Goal: Transaction & Acquisition: Purchase product/service

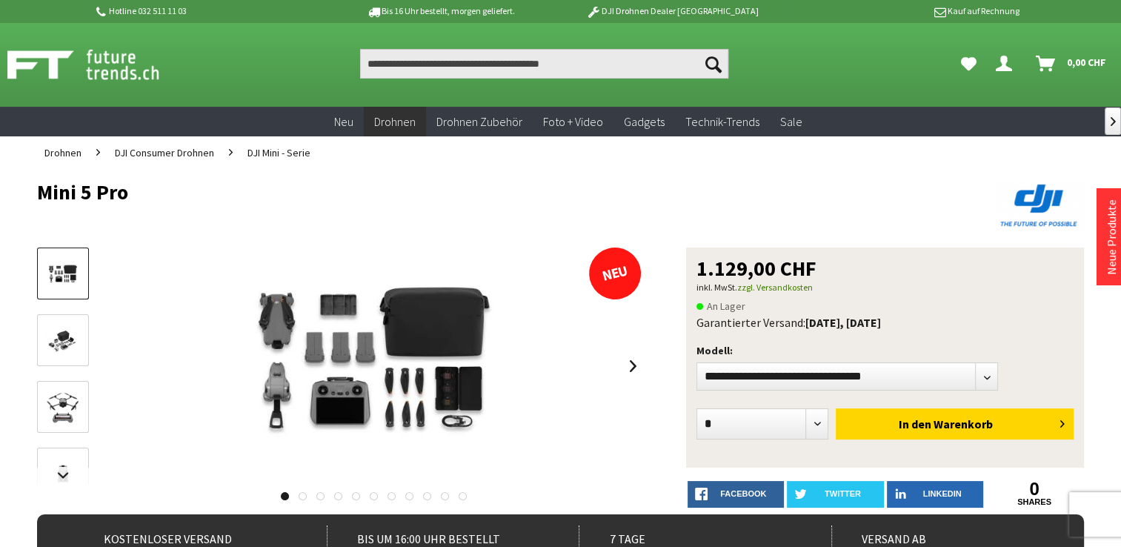
scroll to position [74, 0]
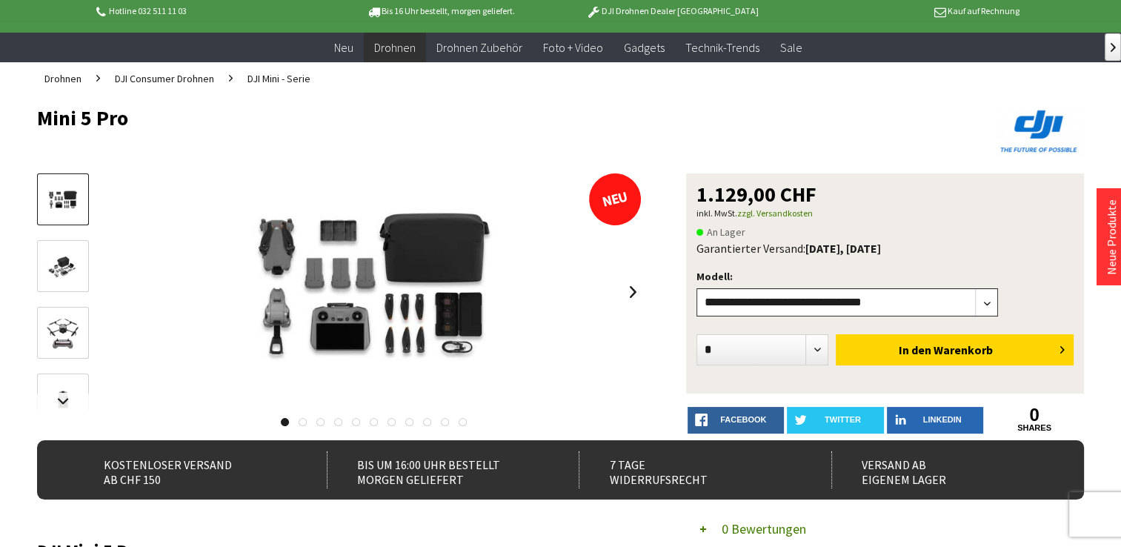
click at [988, 305] on select"] "**********" at bounding box center [846, 302] width 301 height 28
click at [696, 288] on select"] "**********" at bounding box center [846, 302] width 301 height 28
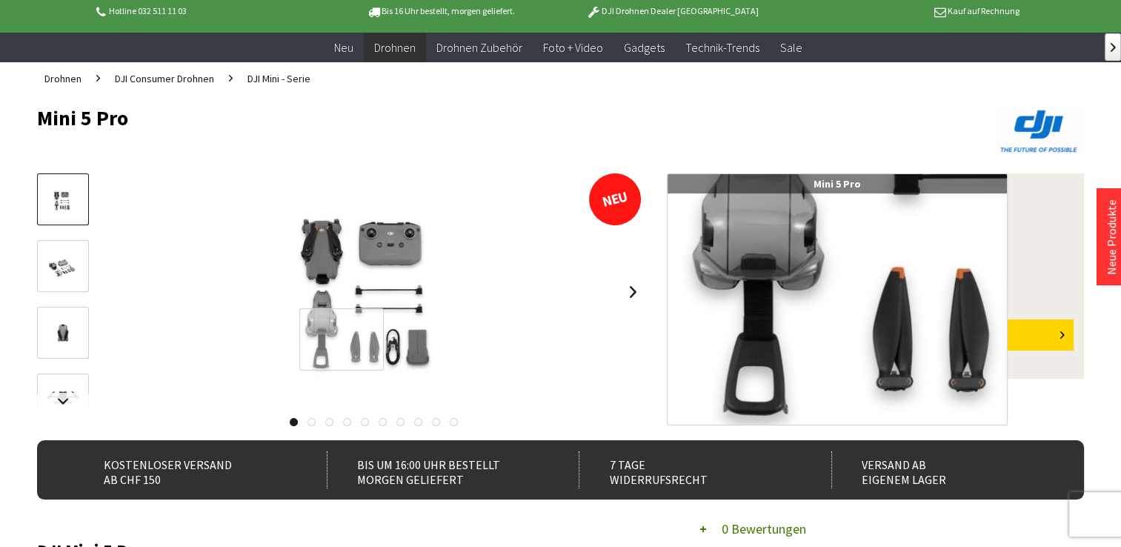
click at [341, 339] on div at bounding box center [341, 339] width 85 height 63
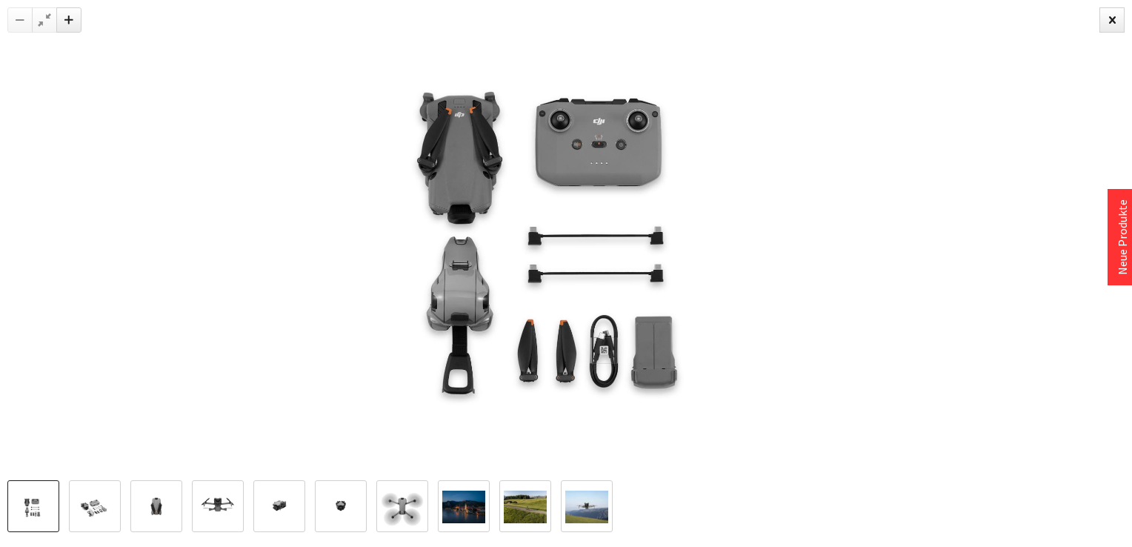
click at [107, 517] on img at bounding box center [94, 507] width 43 height 29
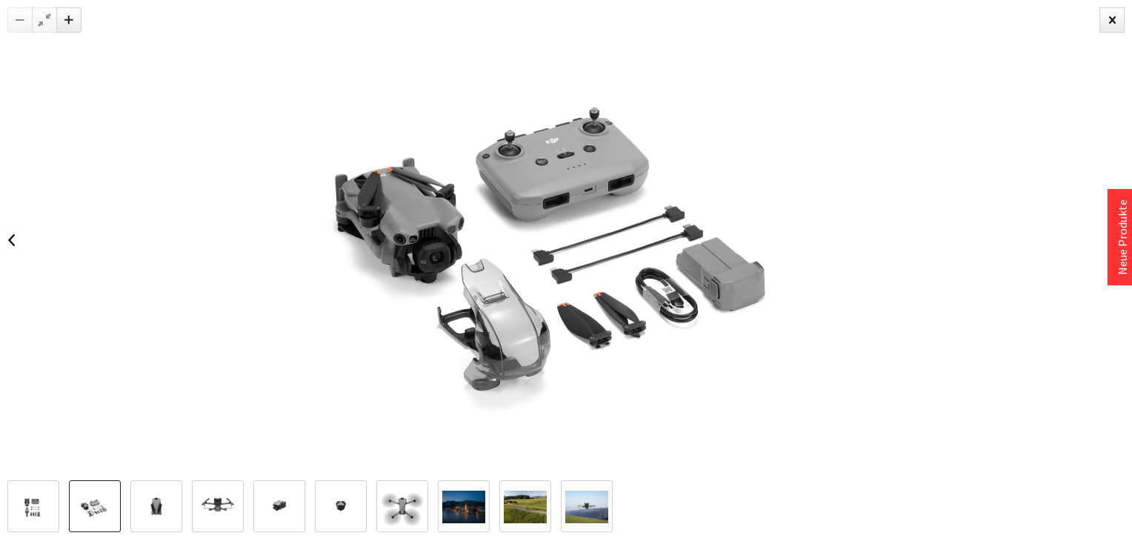
click at [30, 505] on img at bounding box center [33, 507] width 43 height 29
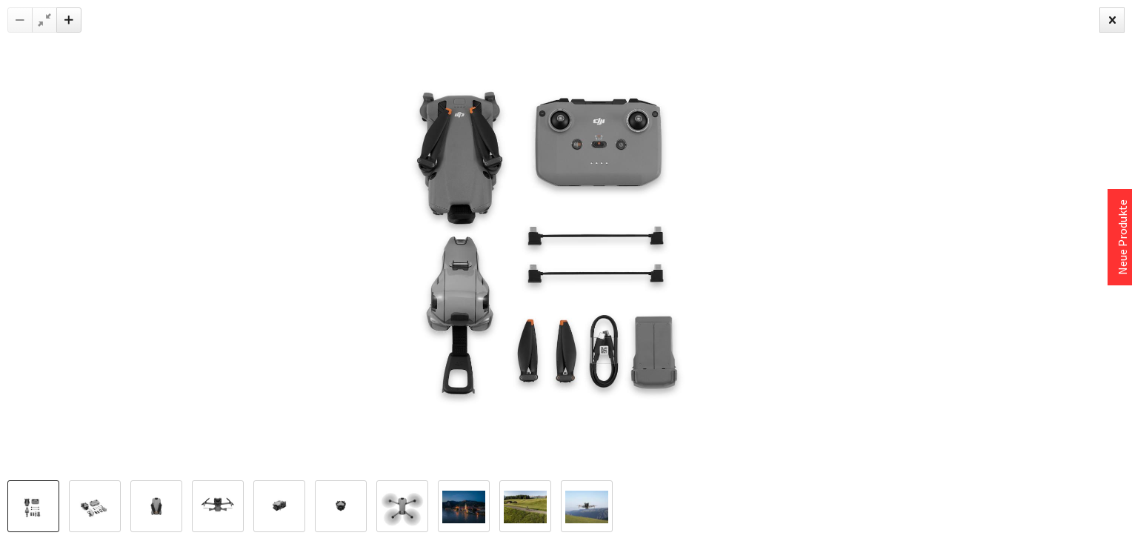
click at [87, 508] on img at bounding box center [94, 507] width 43 height 29
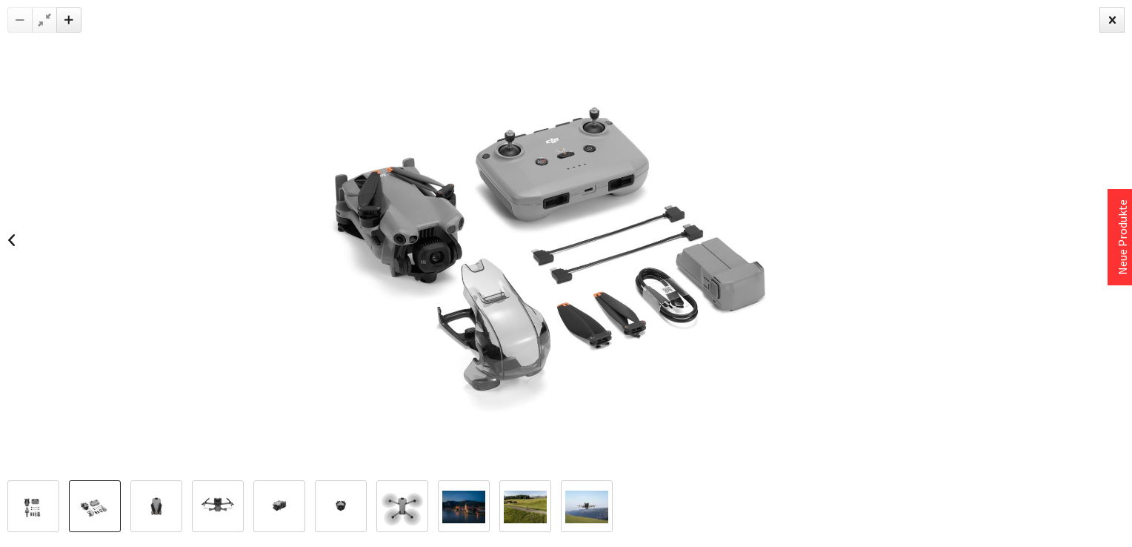
click at [45, 508] on img at bounding box center [33, 507] width 43 height 29
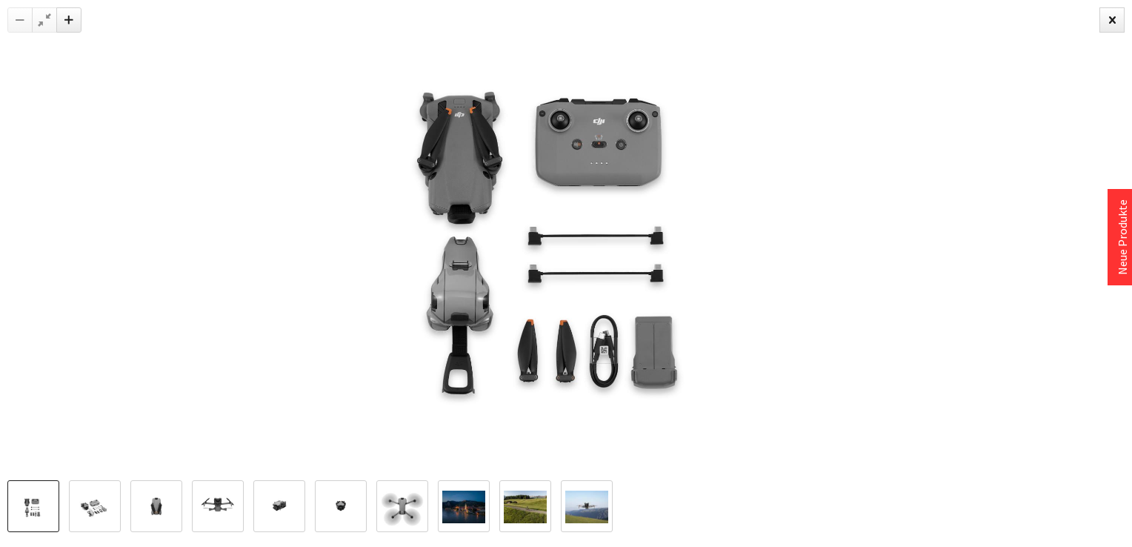
click at [95, 508] on img at bounding box center [94, 507] width 43 height 29
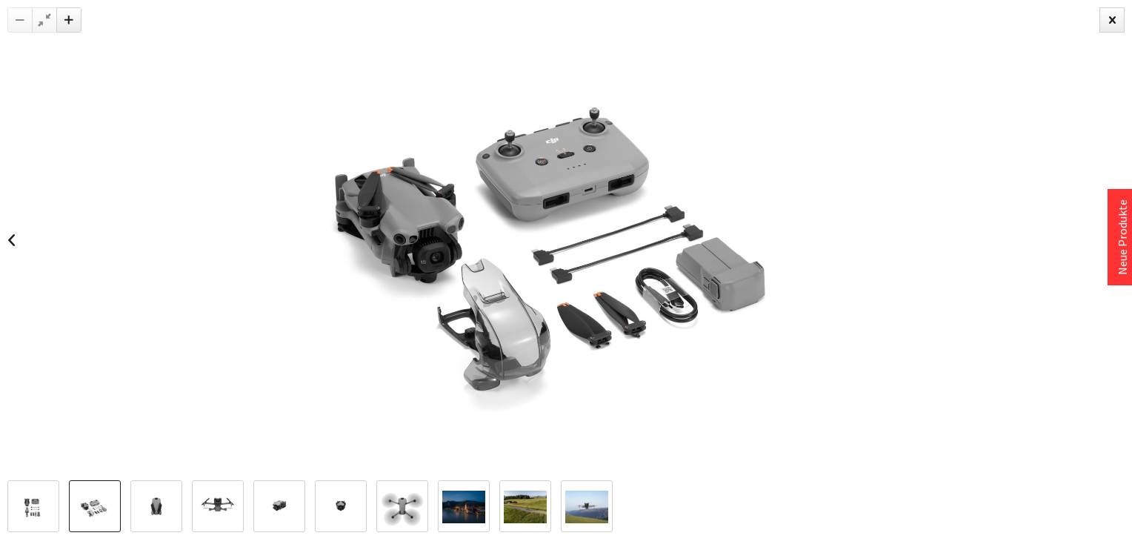
click at [153, 511] on img at bounding box center [156, 506] width 43 height 43
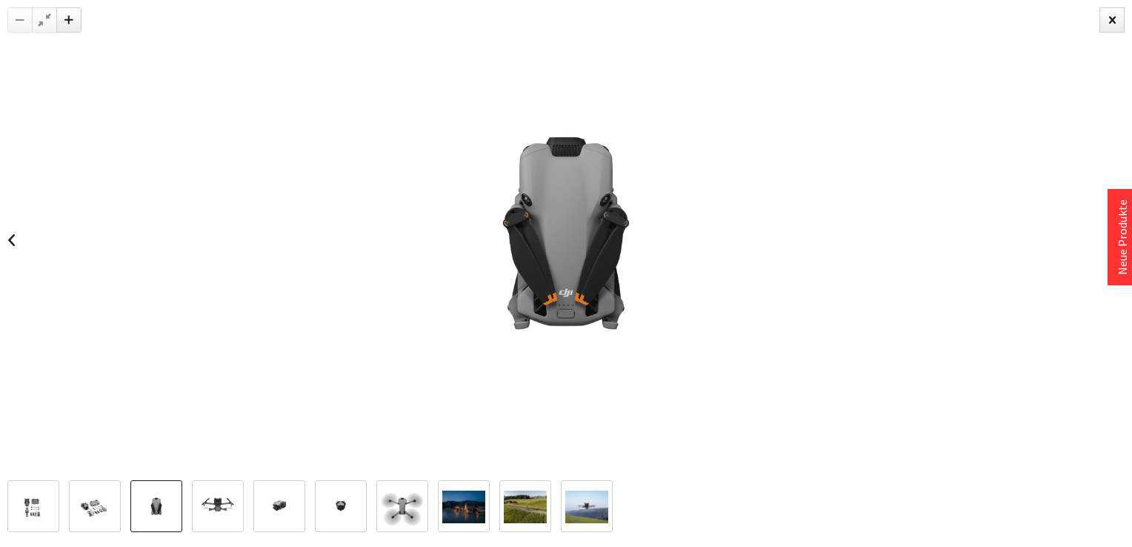
click at [213, 508] on img at bounding box center [217, 506] width 43 height 43
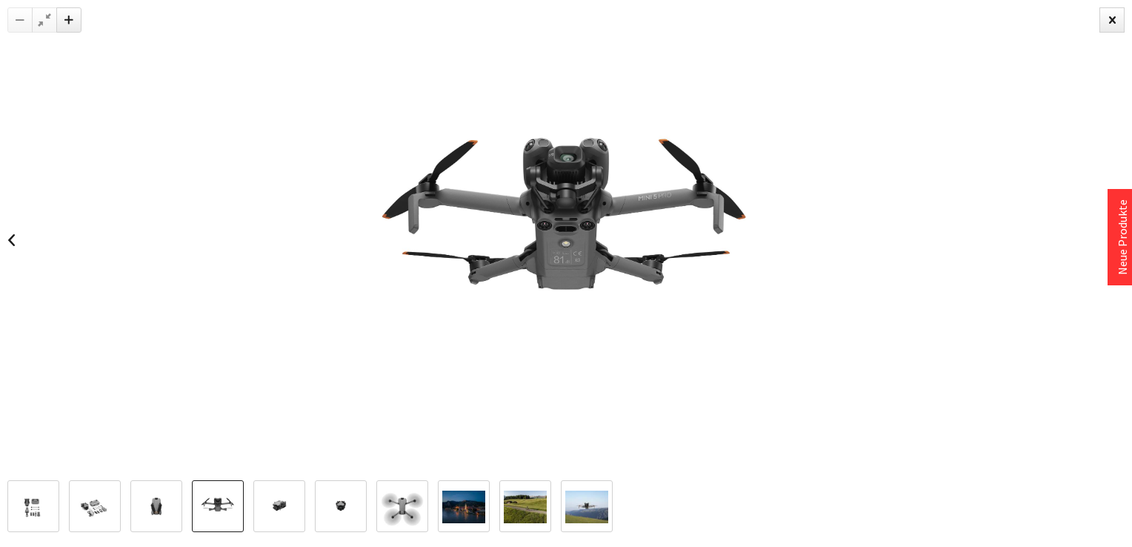
click at [285, 505] on img at bounding box center [279, 506] width 43 height 43
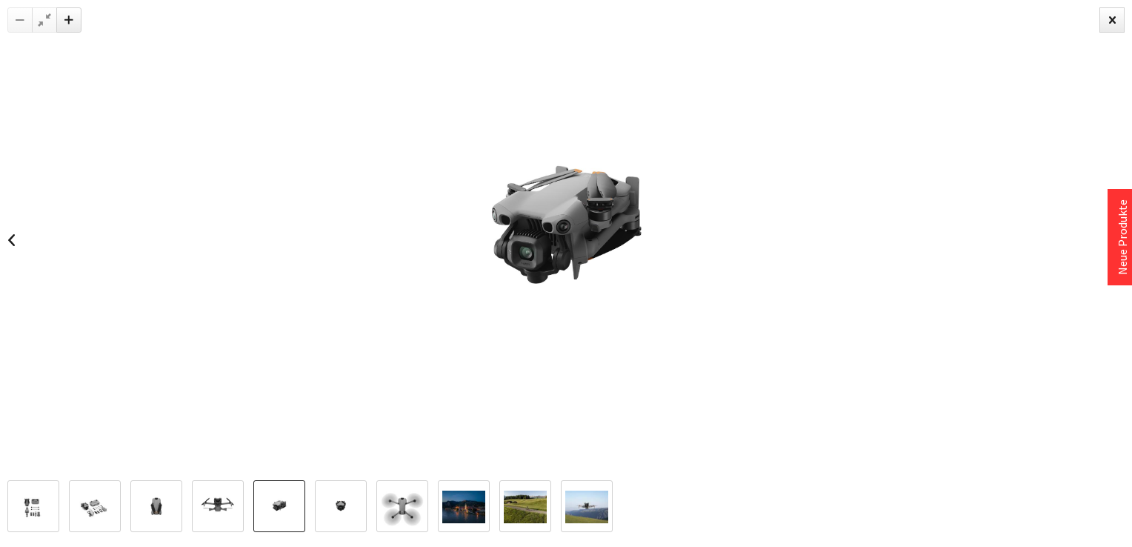
click at [338, 508] on img at bounding box center [340, 506] width 43 height 43
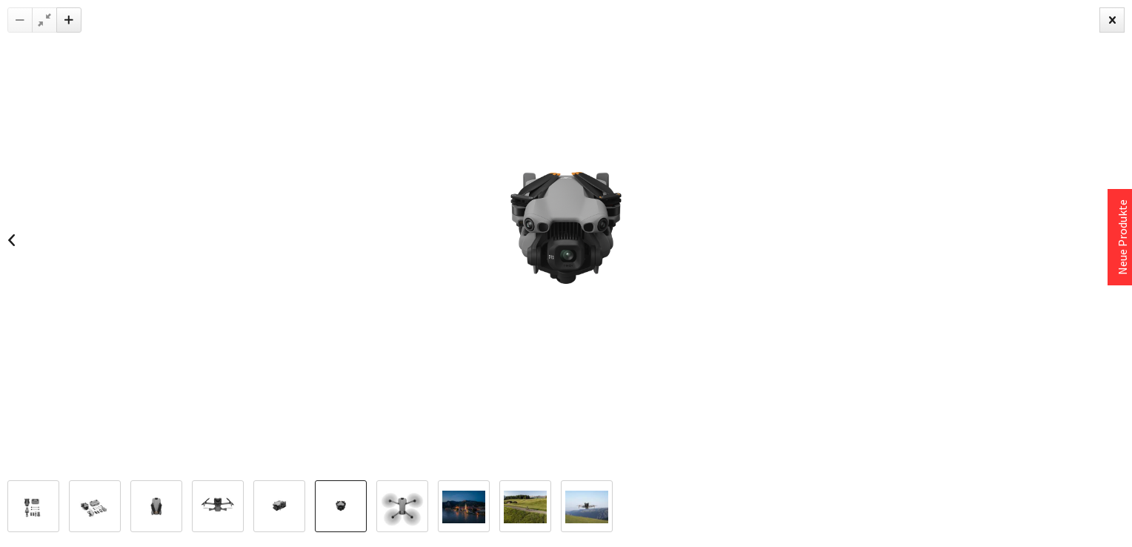
click at [402, 508] on img at bounding box center [402, 506] width 43 height 43
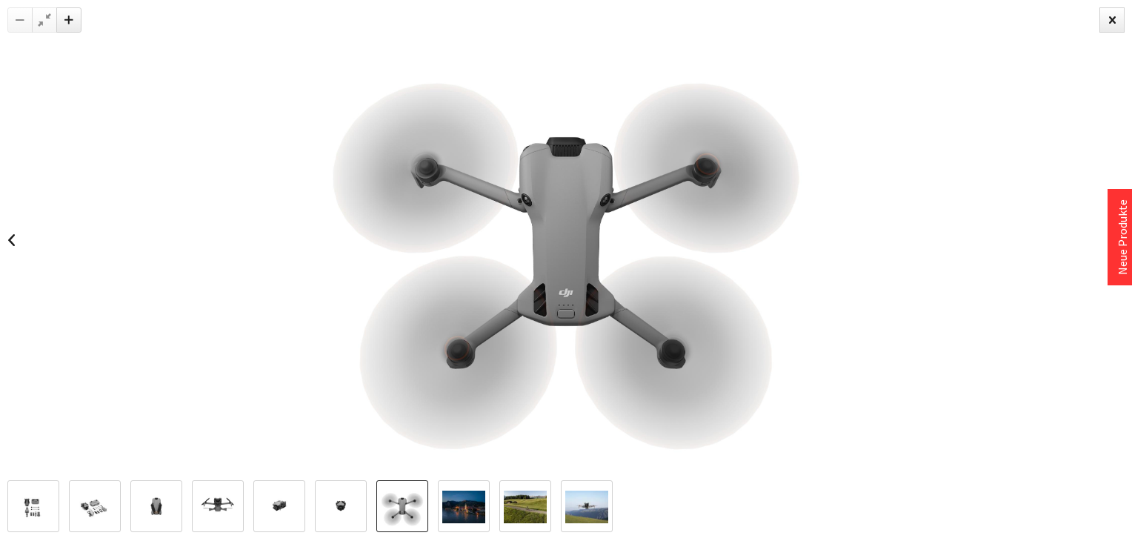
click at [463, 508] on img at bounding box center [463, 506] width 43 height 33
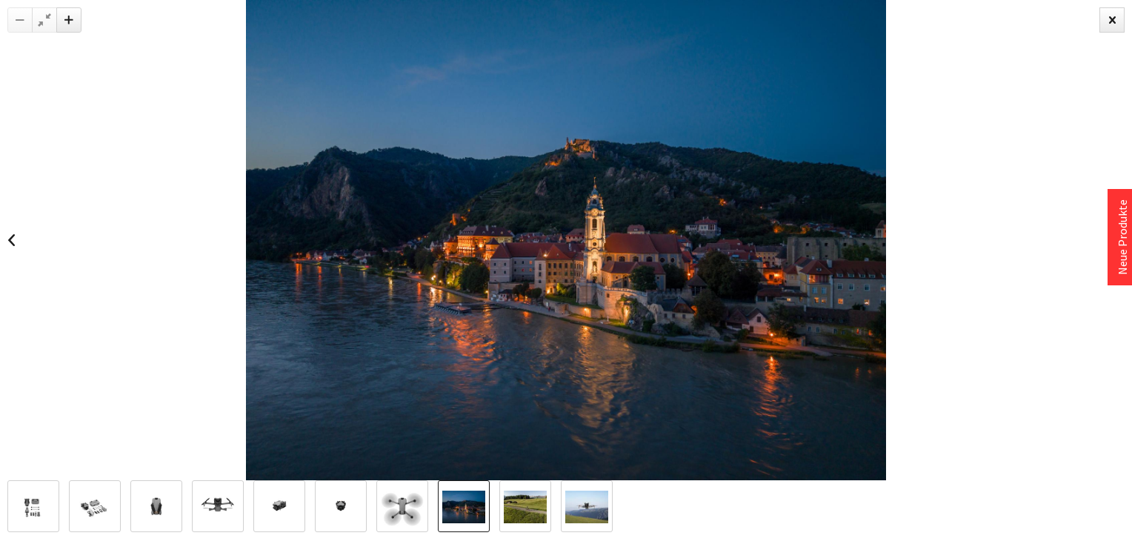
click at [533, 510] on img at bounding box center [525, 506] width 43 height 33
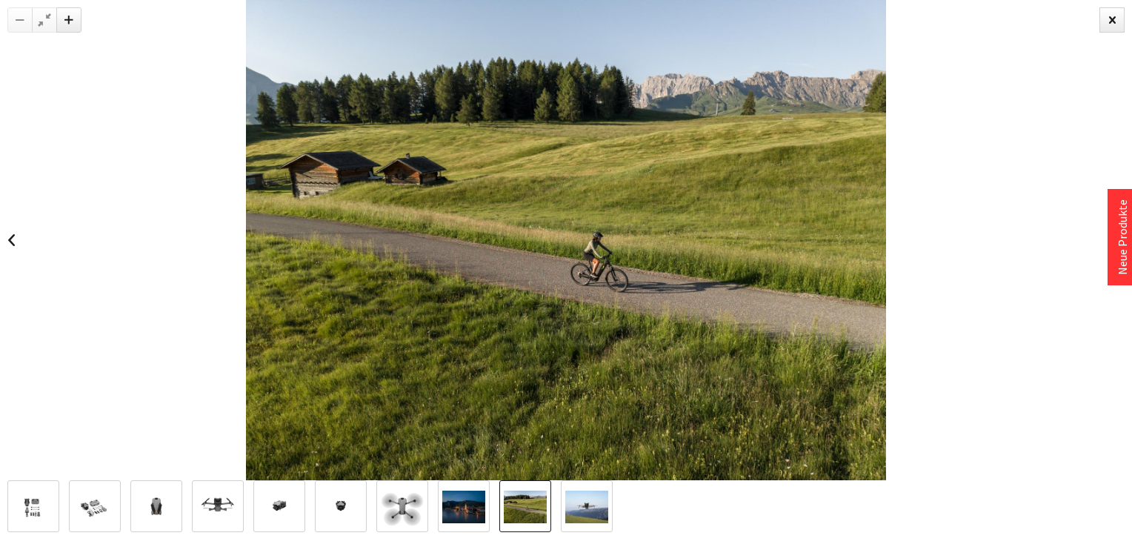
click at [590, 508] on img at bounding box center [586, 506] width 43 height 33
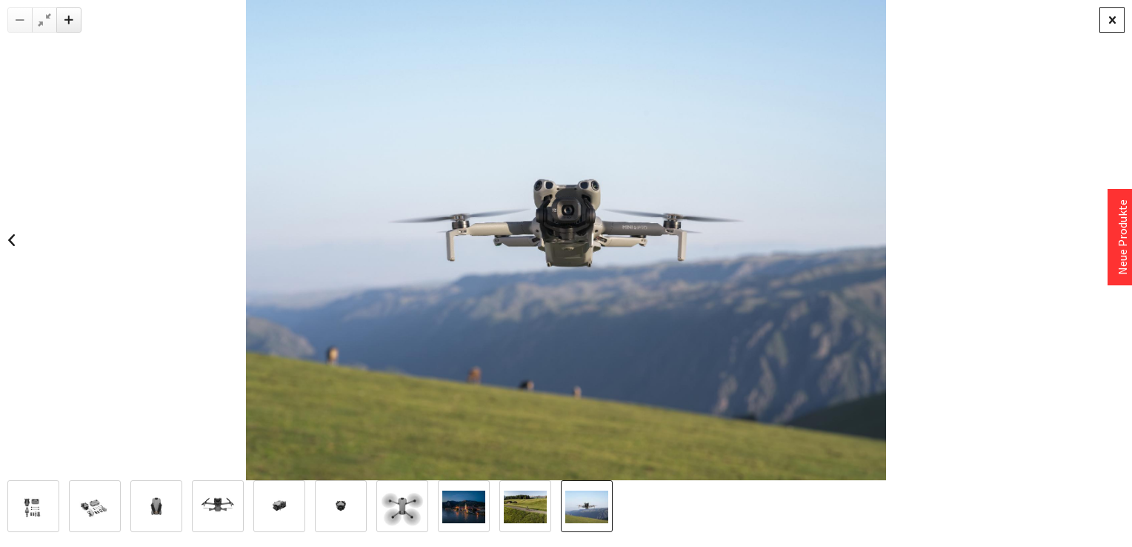
click at [1108, 20] on div at bounding box center [1111, 19] width 25 height 25
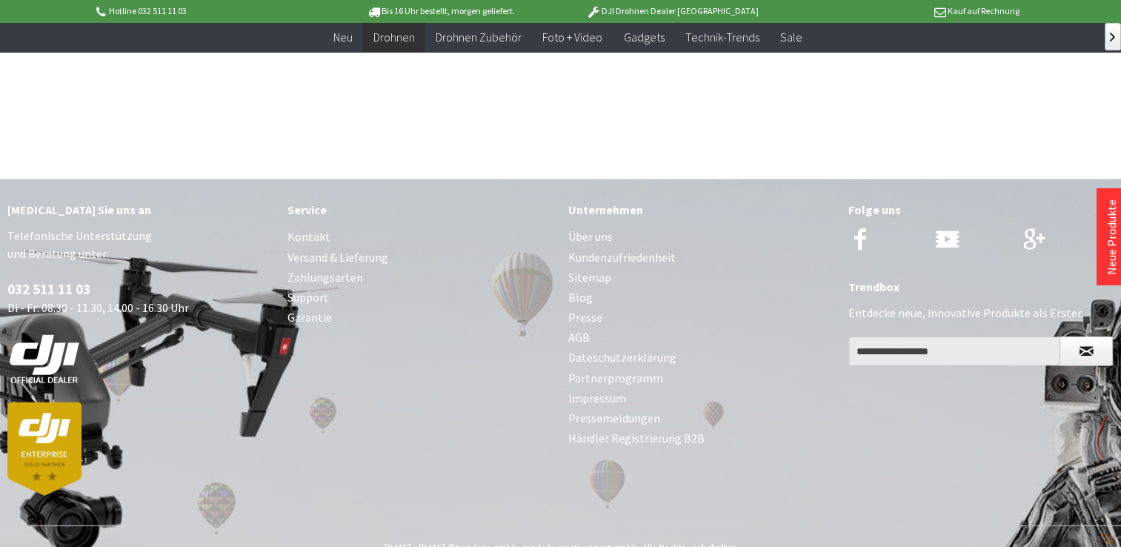
scroll to position [3787, 0]
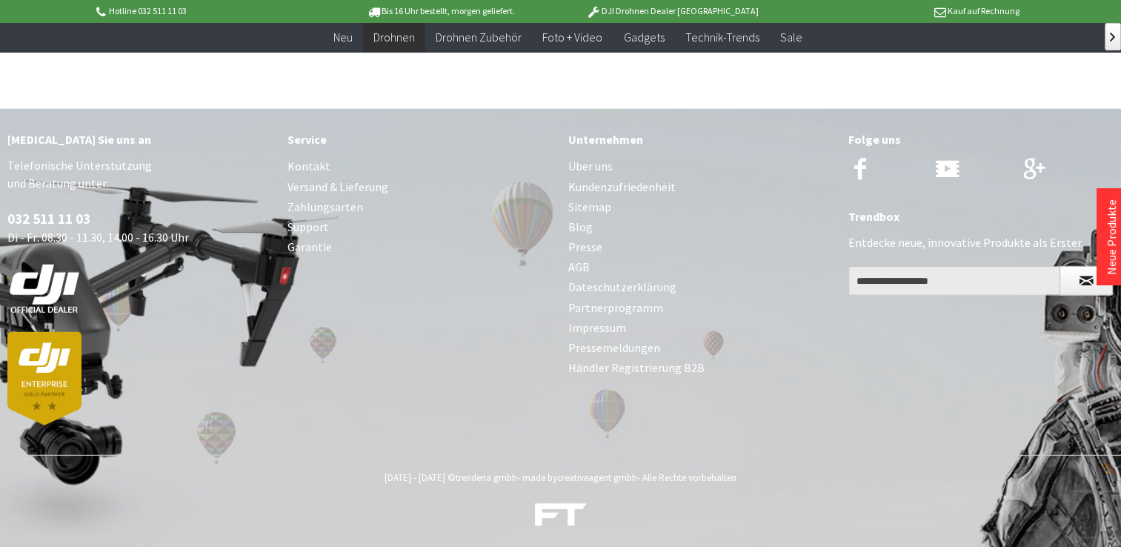
click at [383, 354] on div "[MEDICAL_DATA] Sie uns an Telefonische Unterstützung und Beratung unter: 032 51…" at bounding box center [560, 282] width 1121 height 346
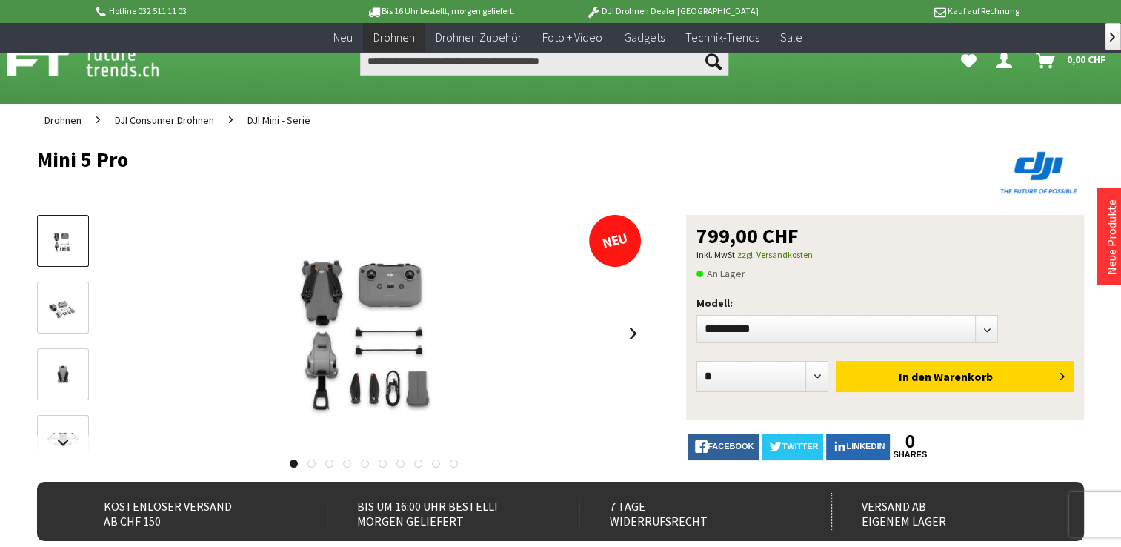
scroll to position [0, 0]
